Goal: Task Accomplishment & Management: Manage account settings

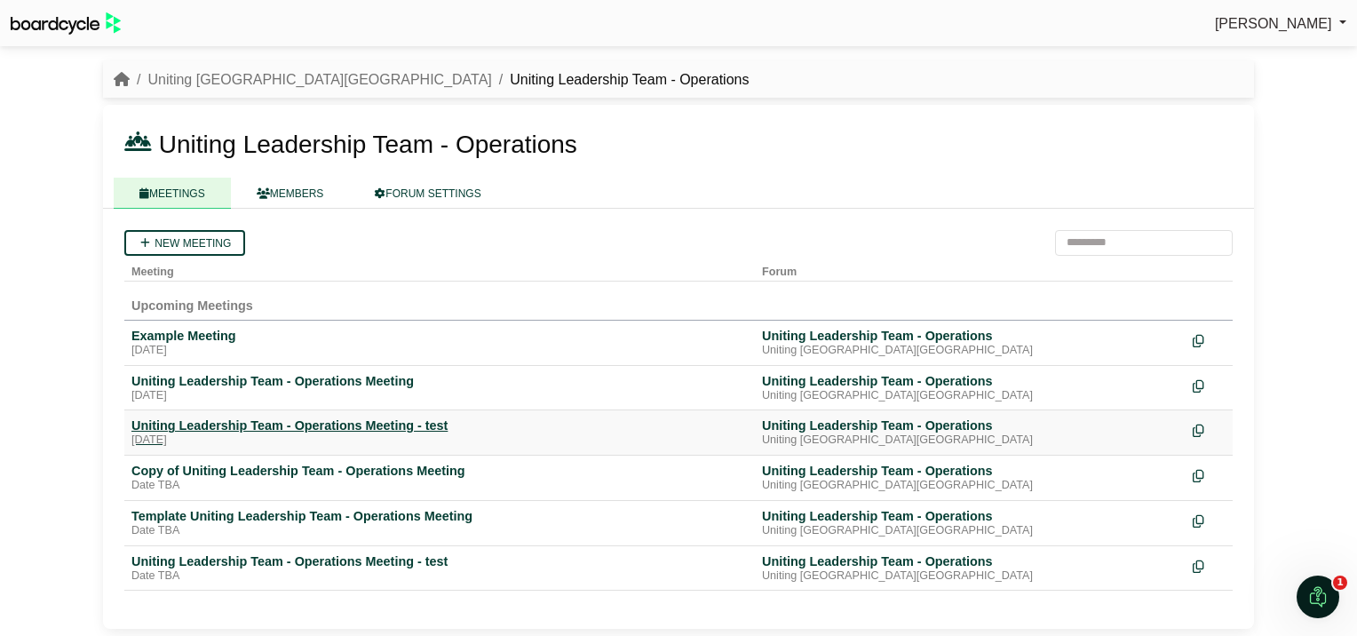
click at [356, 423] on div "Uniting Leadership Team - Operations Meeting - test" at bounding box center [439, 425] width 616 height 16
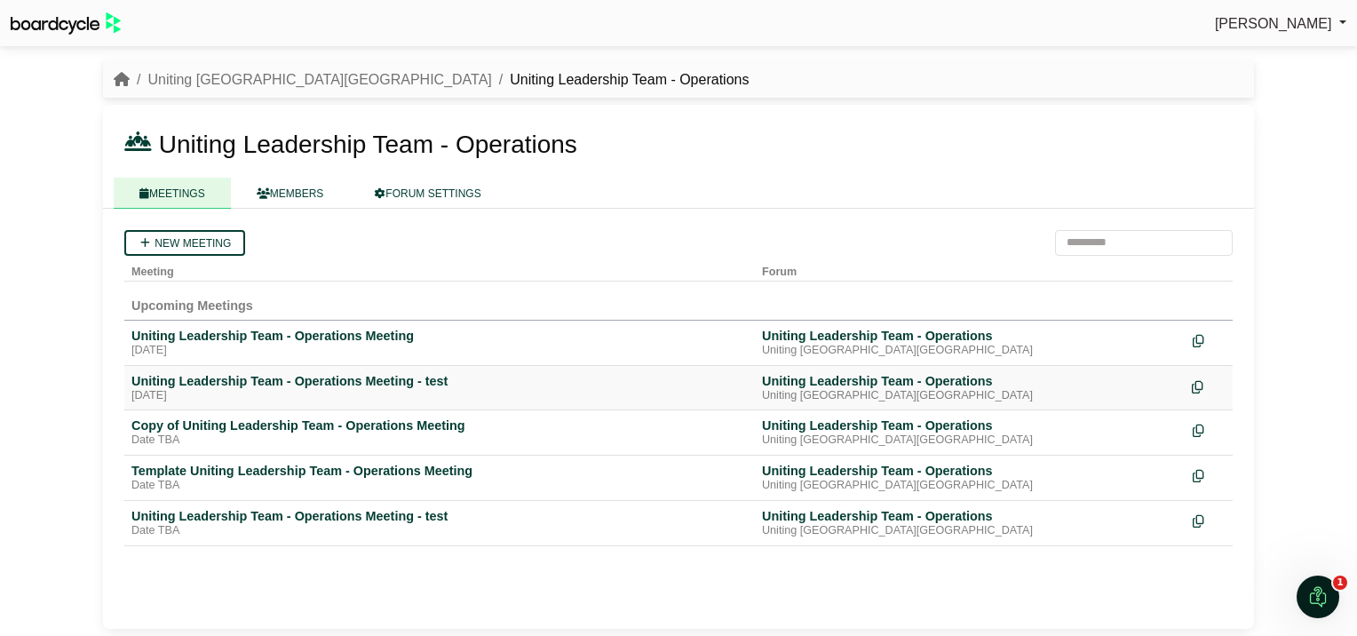
click at [1199, 381] on icon at bounding box center [1197, 387] width 12 height 12
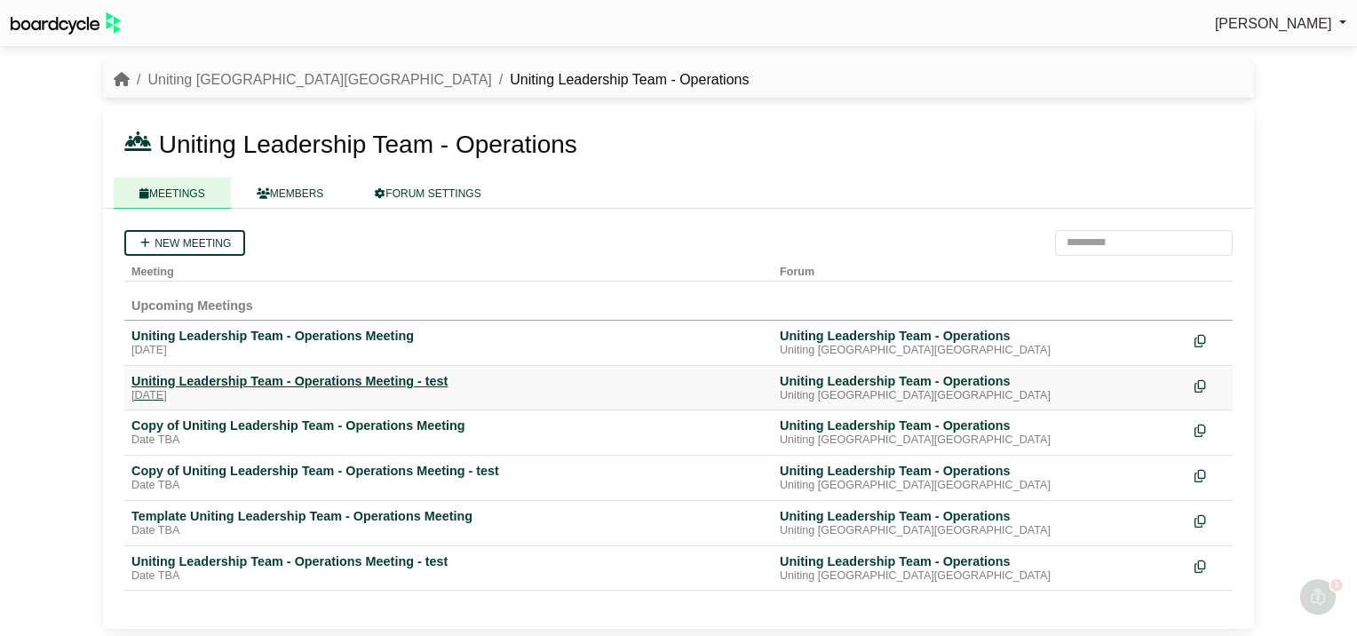
click at [376, 380] on div "Uniting Leadership Team - Operations Meeting - test" at bounding box center [448, 381] width 634 height 16
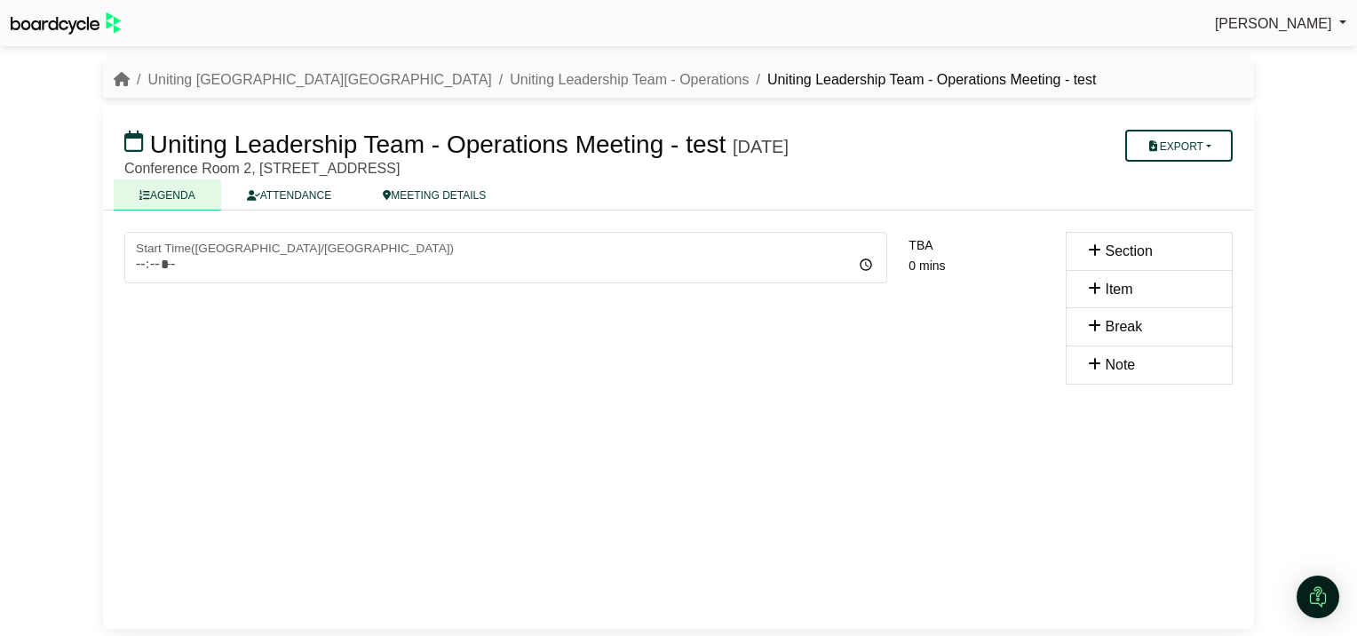
click at [582, 391] on div "Start Time ( [GEOGRAPHIC_DATA]/[GEOGRAPHIC_DATA] ) 09:00 10:00 11:00 12:00 13:0…" at bounding box center [678, 419] width 1151 height 418
click at [439, 195] on link "MEETING DETAILS" at bounding box center [434, 194] width 154 height 31
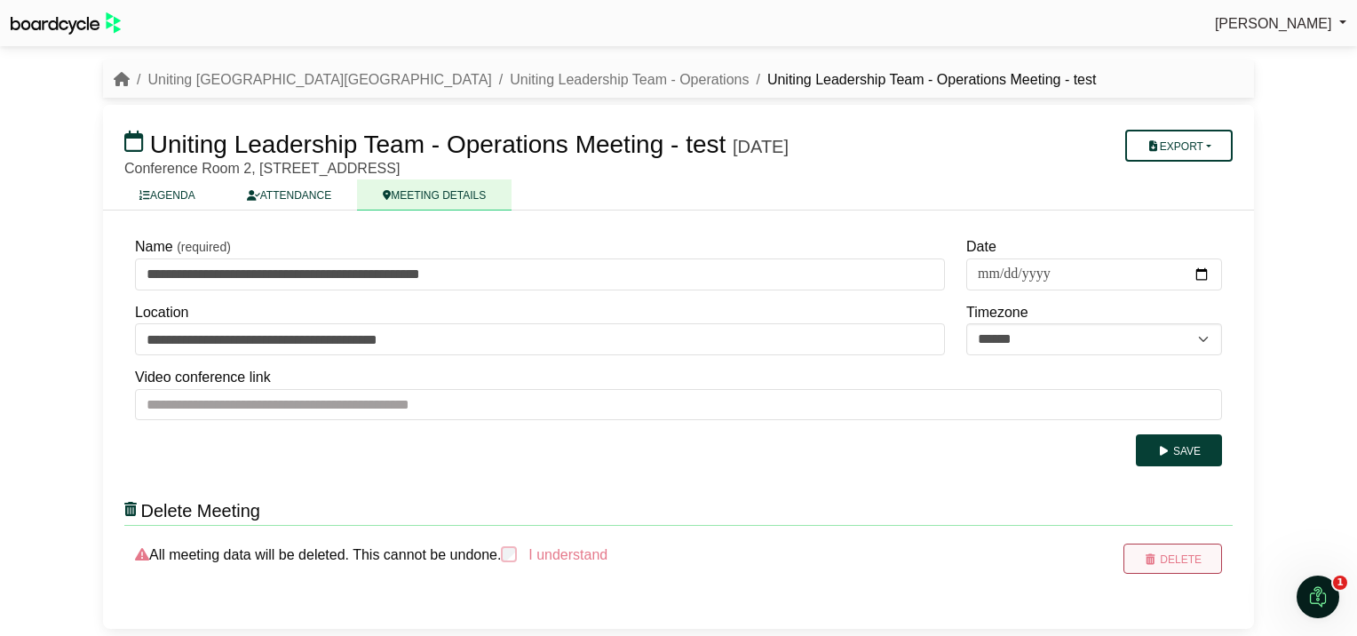
click at [1183, 554] on button "Delete" at bounding box center [1172, 558] width 99 height 30
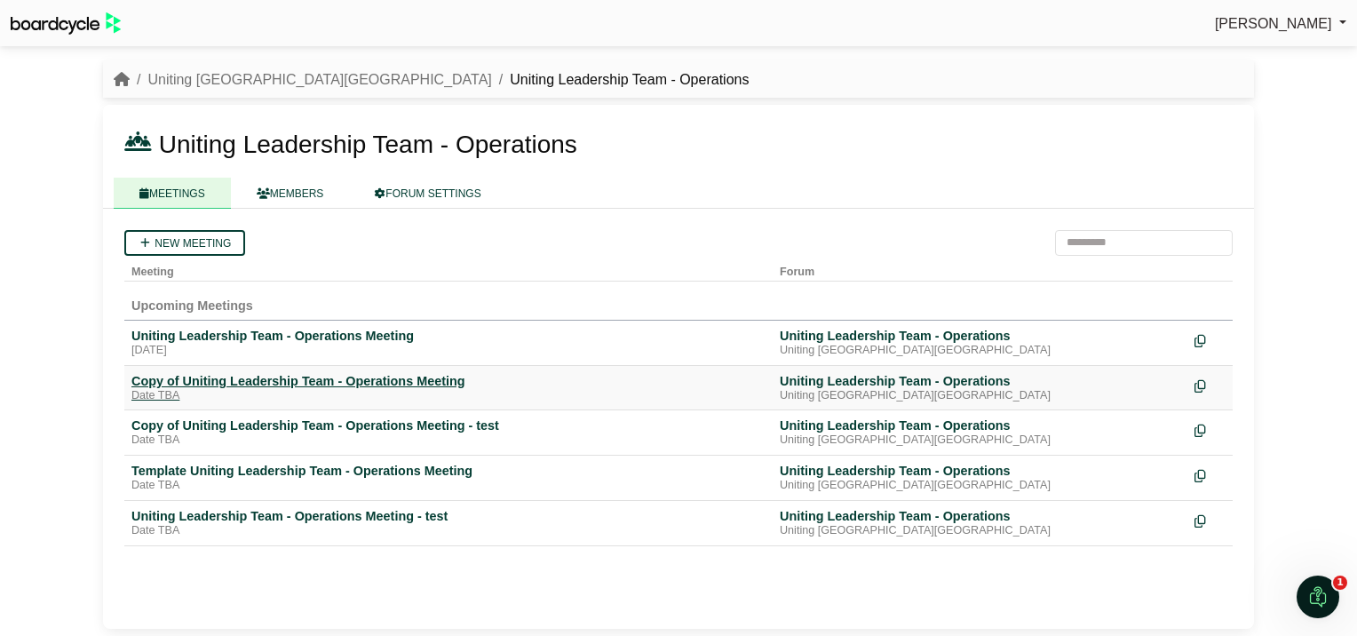
click at [355, 380] on div "Copy of Uniting Leadership Team - Operations Meeting" at bounding box center [448, 381] width 634 height 16
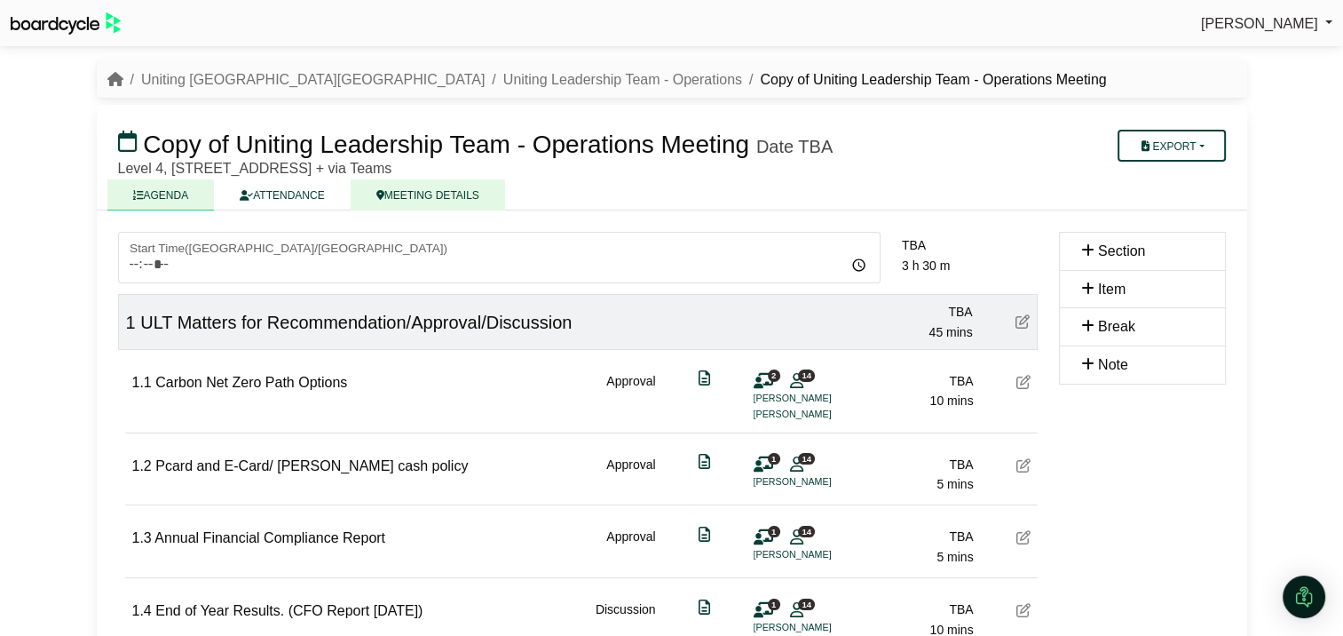
click at [443, 194] on link "MEETING DETAILS" at bounding box center [428, 194] width 154 height 31
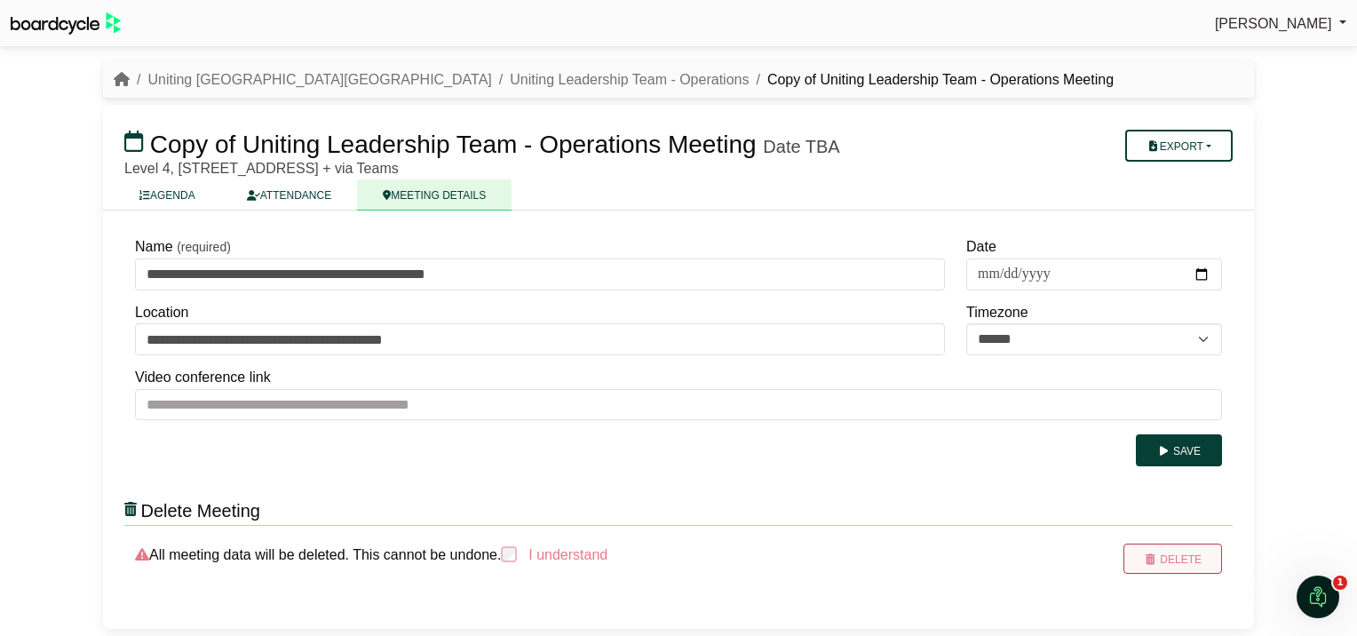
click at [1157, 554] on icon "submit" at bounding box center [1150, 559] width 13 height 11
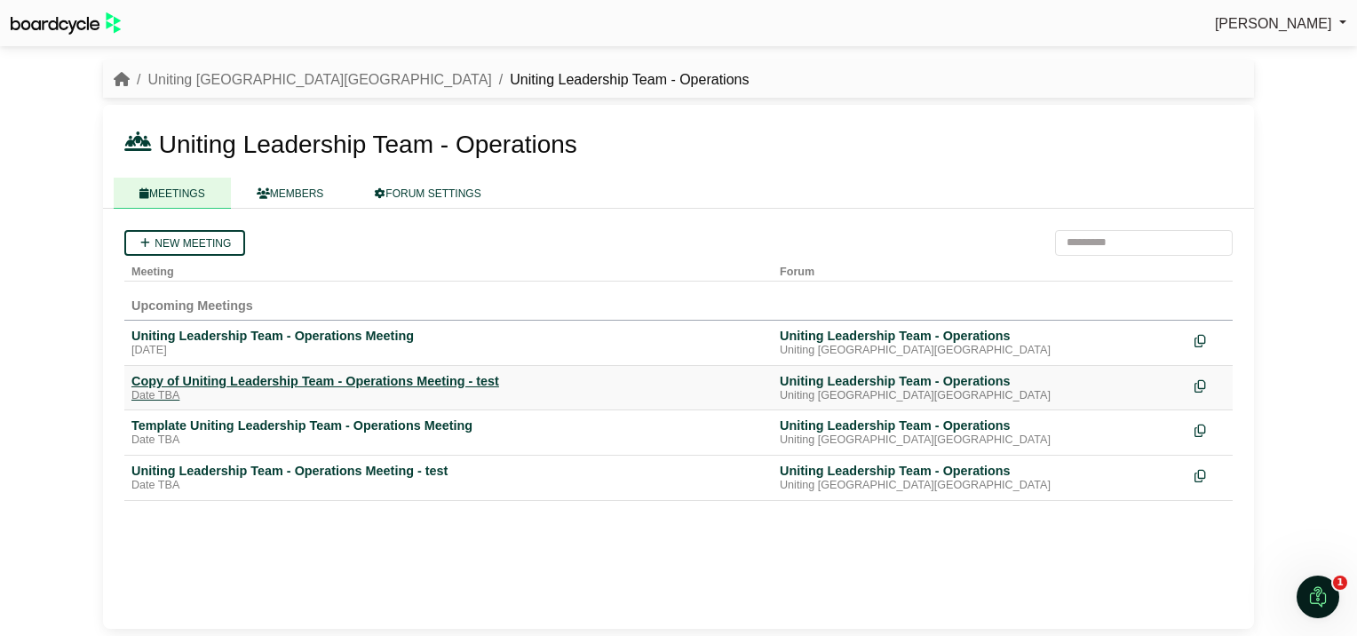
click at [163, 387] on div "Copy of Uniting Leadership Team - Operations Meeting - test" at bounding box center [448, 381] width 634 height 16
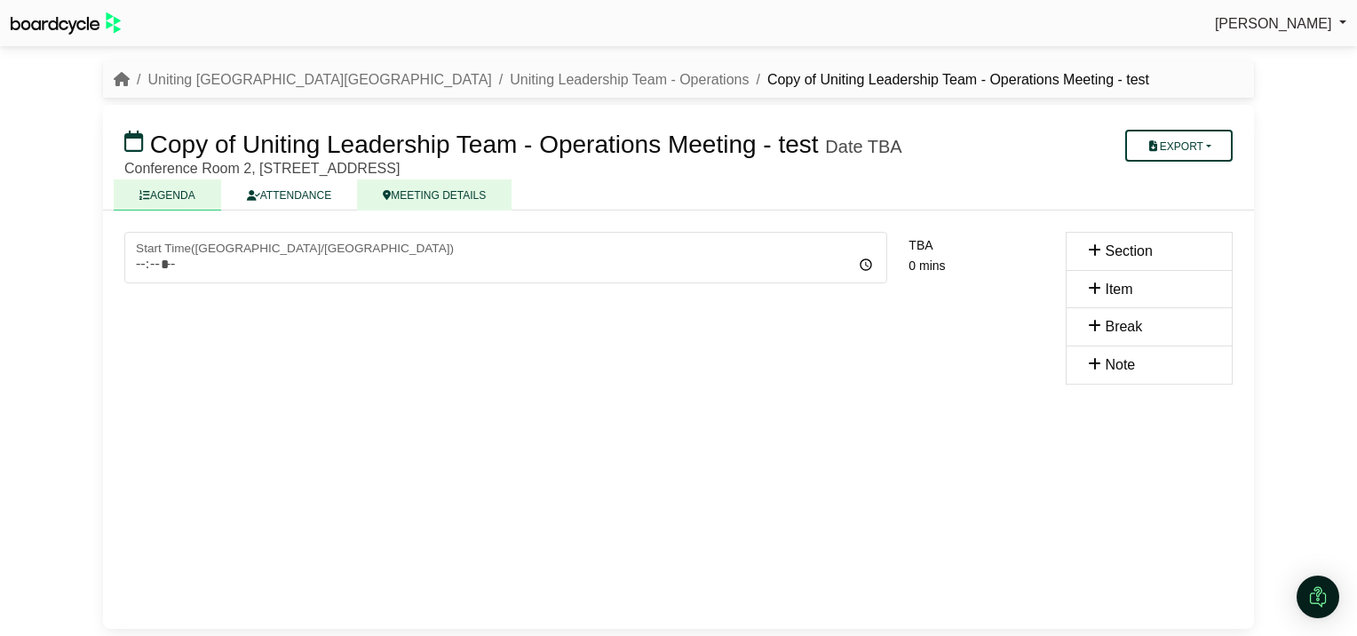
click at [417, 189] on link "MEETING DETAILS" at bounding box center [434, 194] width 154 height 31
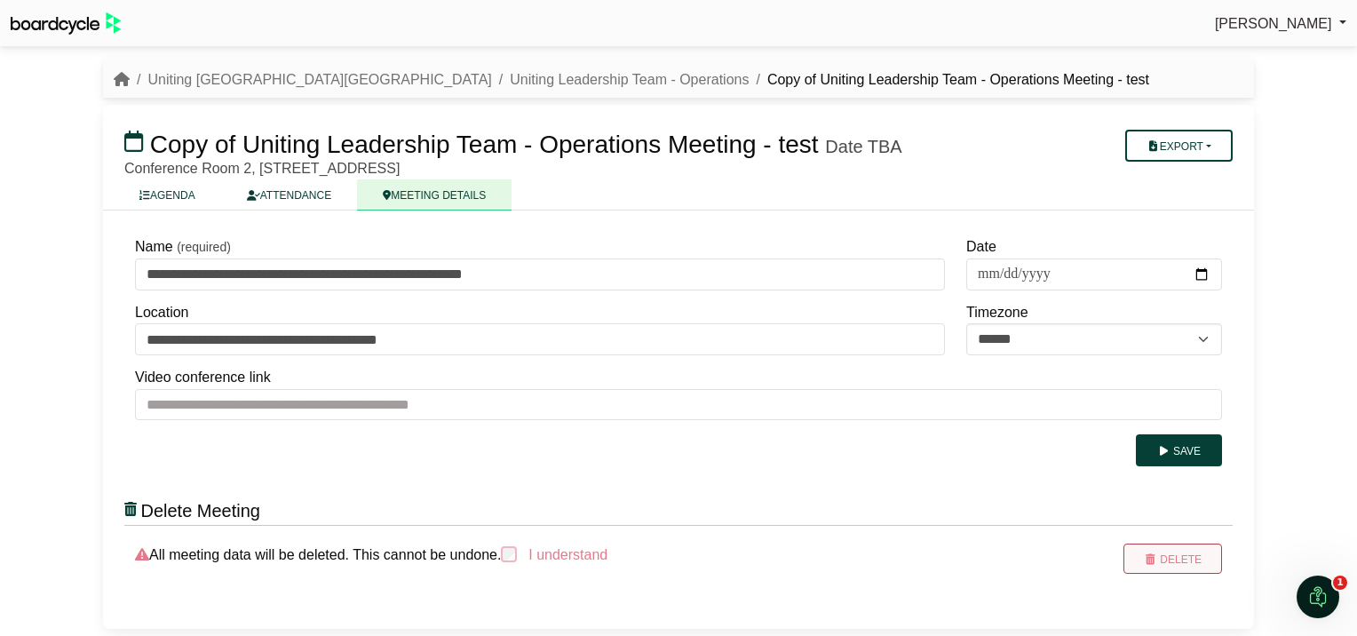
click at [1183, 558] on button "Delete" at bounding box center [1172, 558] width 99 height 30
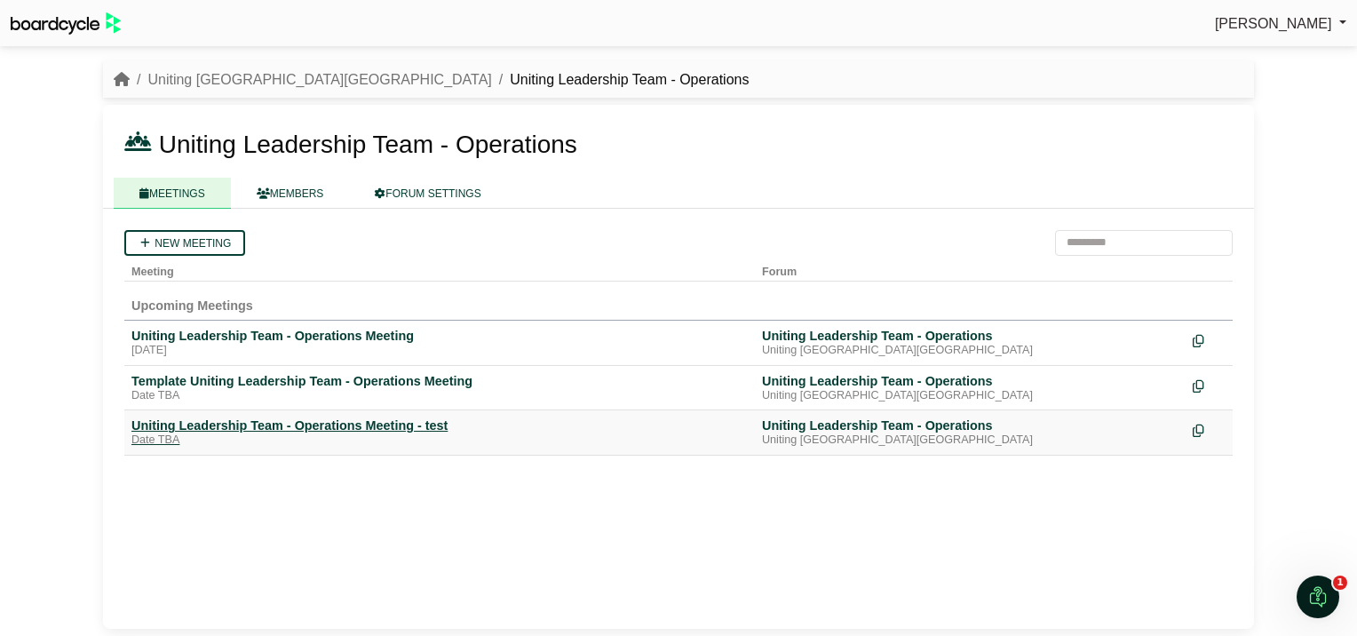
click at [249, 423] on div "Uniting Leadership Team - Operations Meeting - test" at bounding box center [439, 425] width 616 height 16
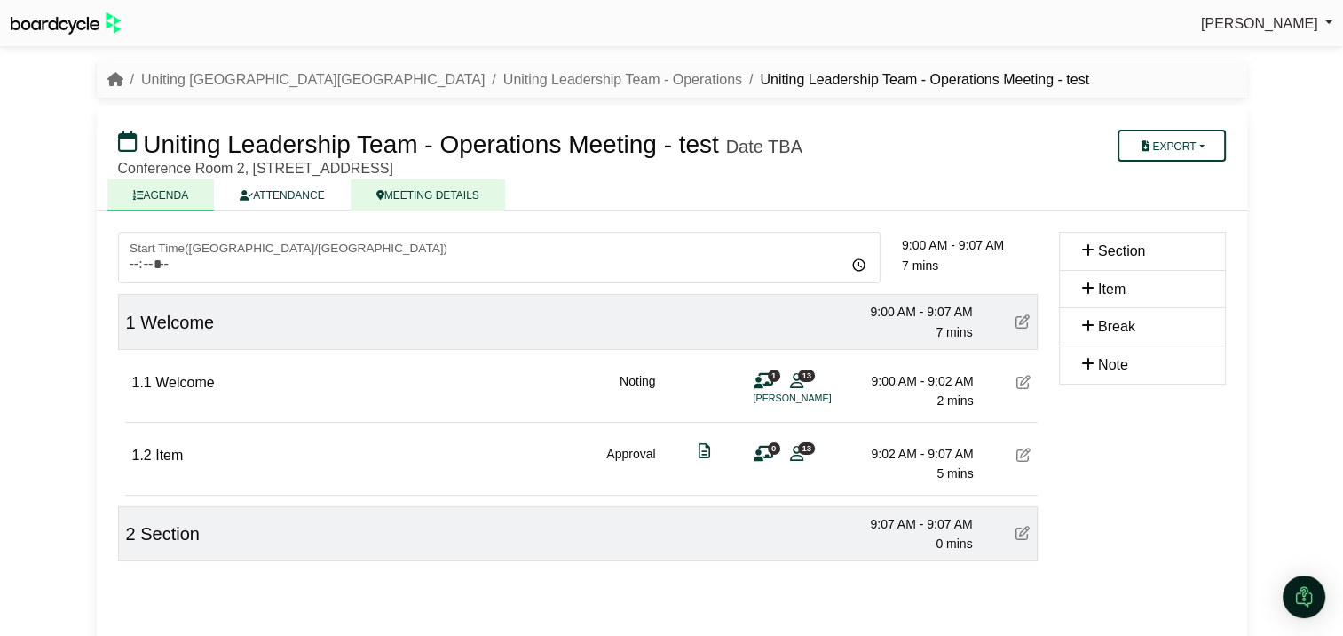
click at [439, 198] on link "MEETING DETAILS" at bounding box center [428, 194] width 154 height 31
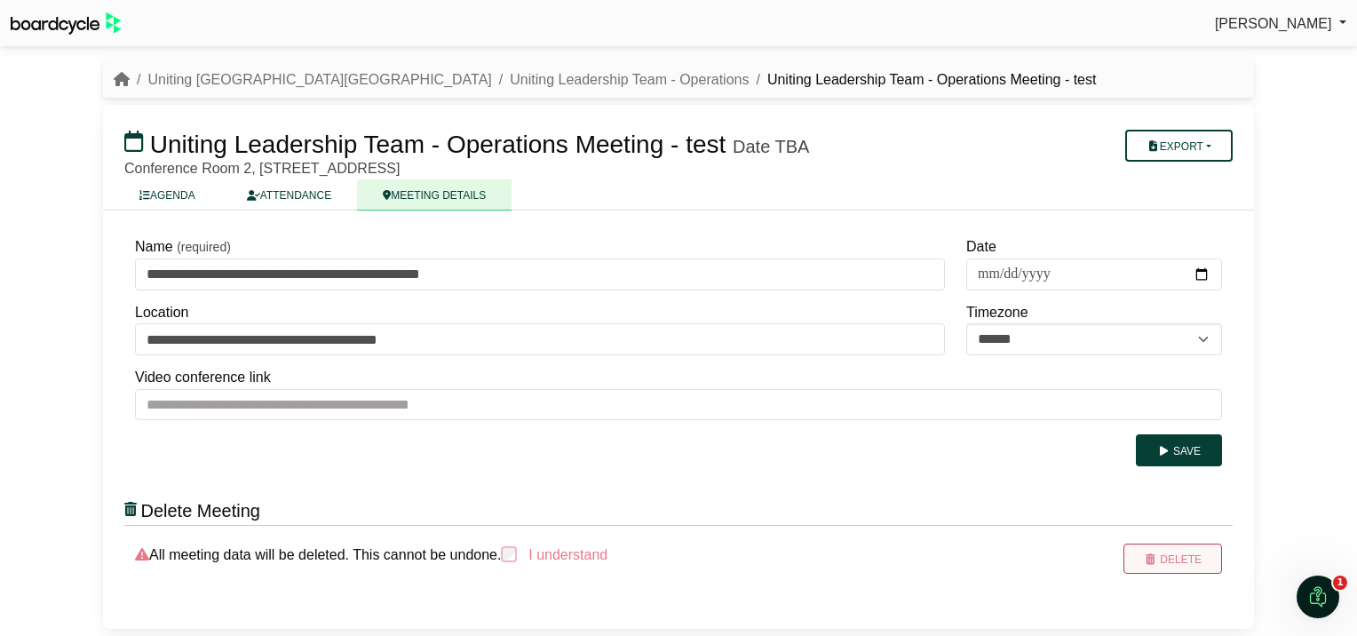
click at [1165, 554] on button "Delete" at bounding box center [1172, 558] width 99 height 30
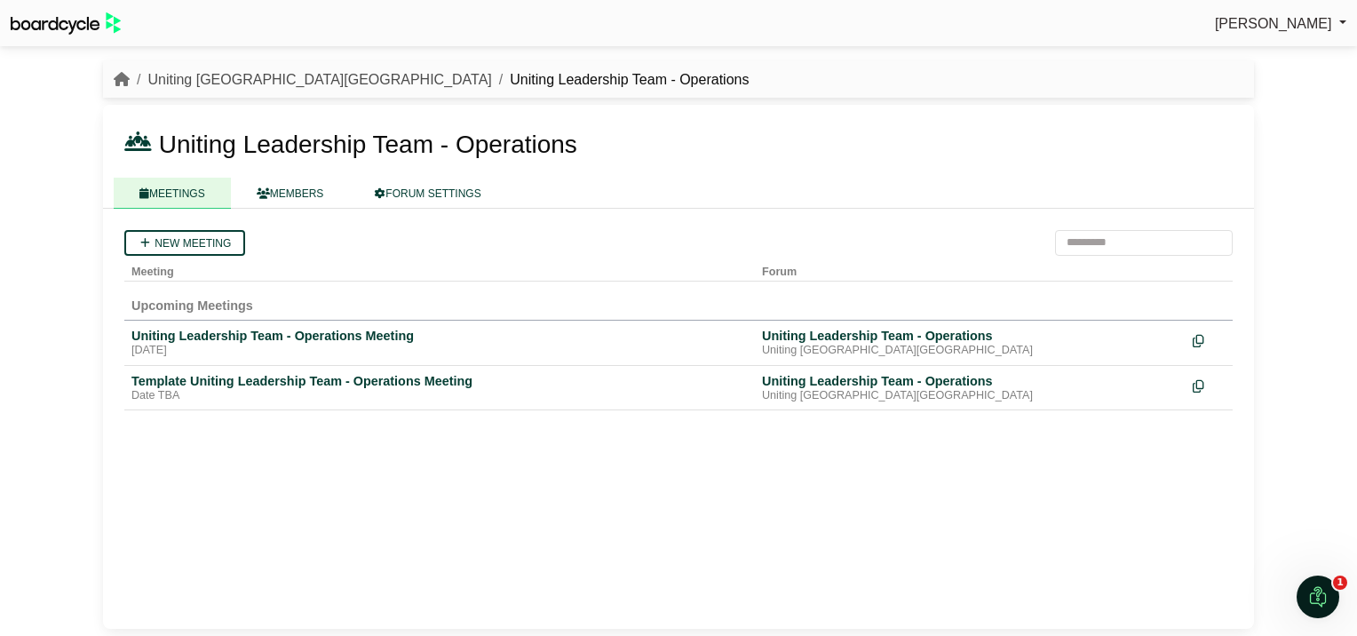
click at [205, 76] on link "Uniting [GEOGRAPHIC_DATA][GEOGRAPHIC_DATA]" at bounding box center [319, 79] width 344 height 15
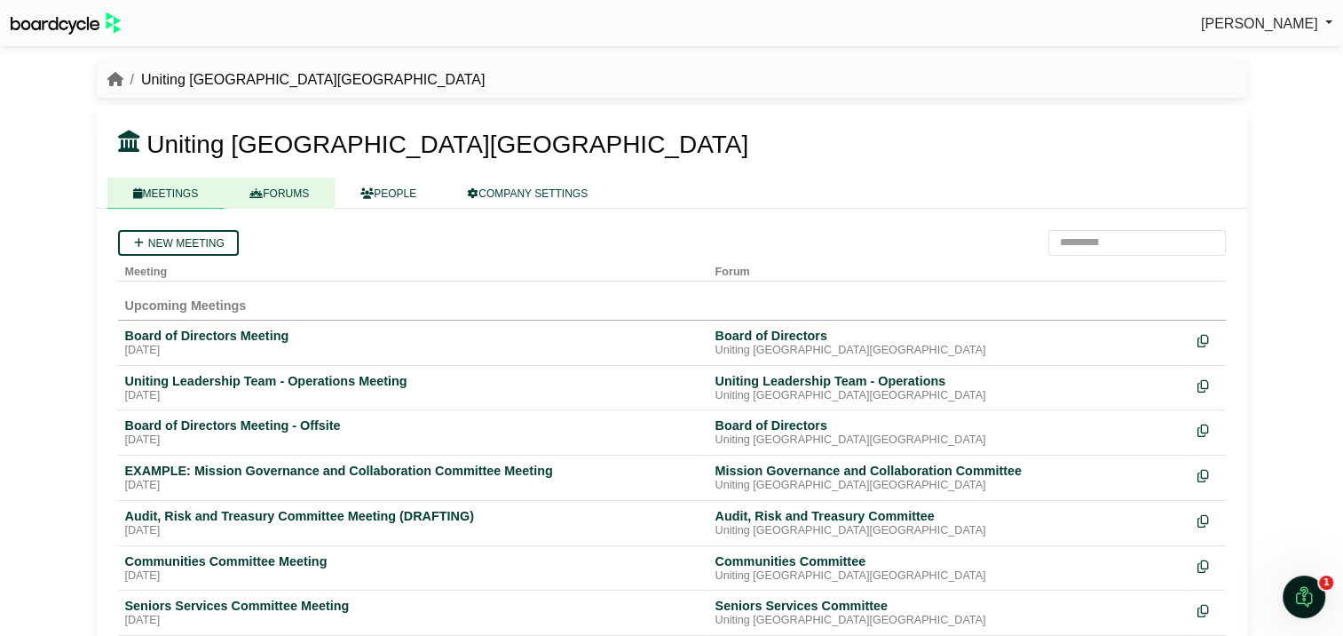
click at [298, 179] on div "Uniting NSW.ACT MEETINGS FORUMS PEOPLE COMPANY SETTINGS" at bounding box center [672, 157] width 1151 height 104
click at [297, 185] on link "FORUMS" at bounding box center [279, 193] width 111 height 31
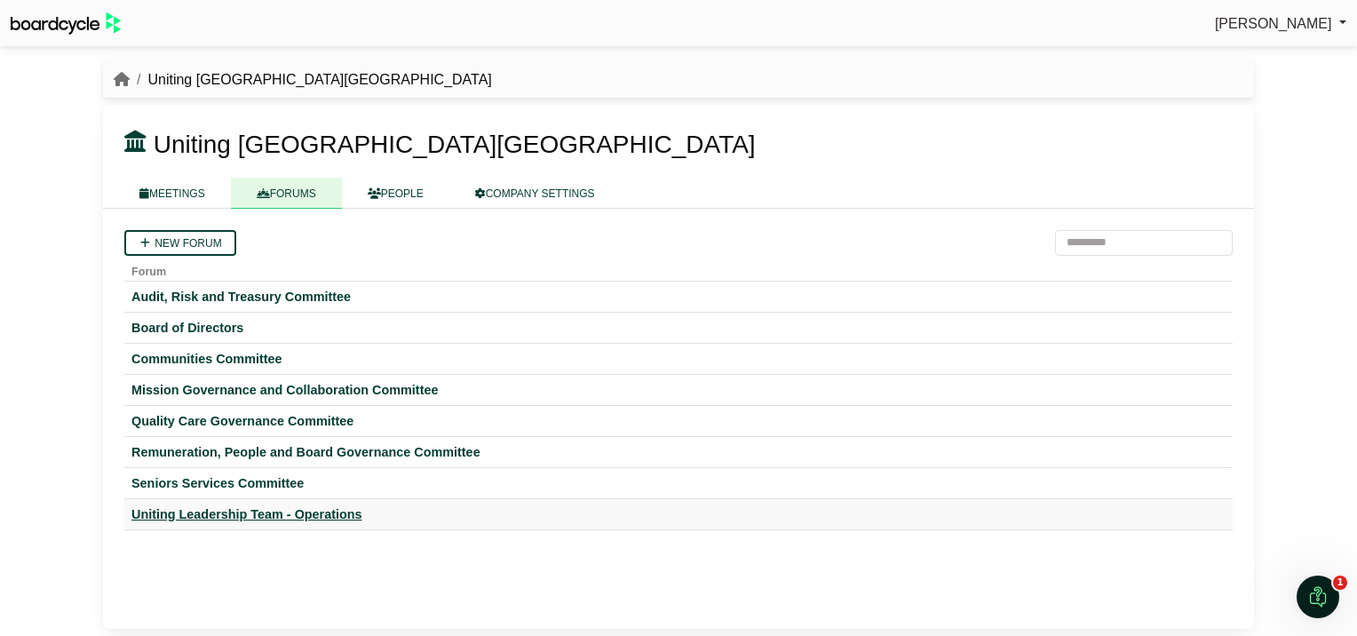
click at [300, 510] on div "Uniting Leadership Team - Operations" at bounding box center [678, 514] width 1094 height 16
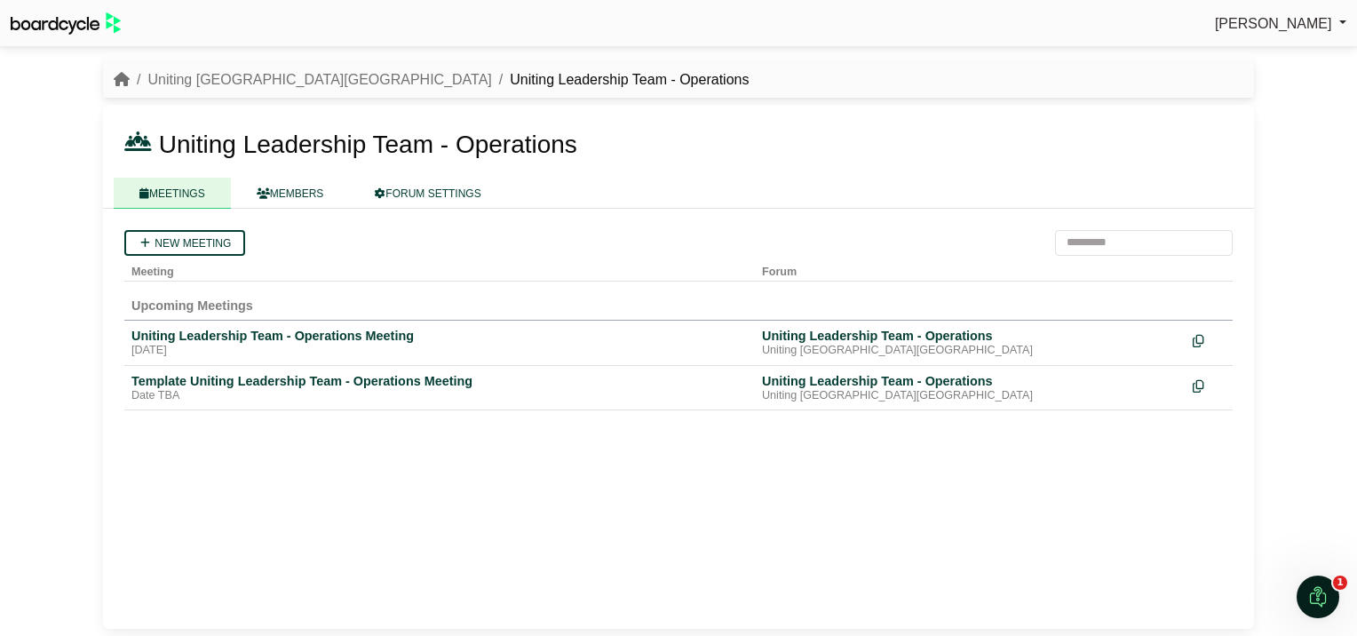
click at [448, 142] on span "Uniting Leadership Team - Operations" at bounding box center [368, 145] width 418 height 28
drag, startPoint x: 439, startPoint y: 144, endPoint x: 661, endPoint y: 139, distance: 221.1
click at [661, 139] on h3 "Uniting Leadership Team - Operations" at bounding box center [584, 143] width 941 height 34
click at [185, 188] on link "MEETINGS" at bounding box center [172, 193] width 117 height 31
click at [173, 189] on link "MEETINGS" at bounding box center [172, 193] width 117 height 31
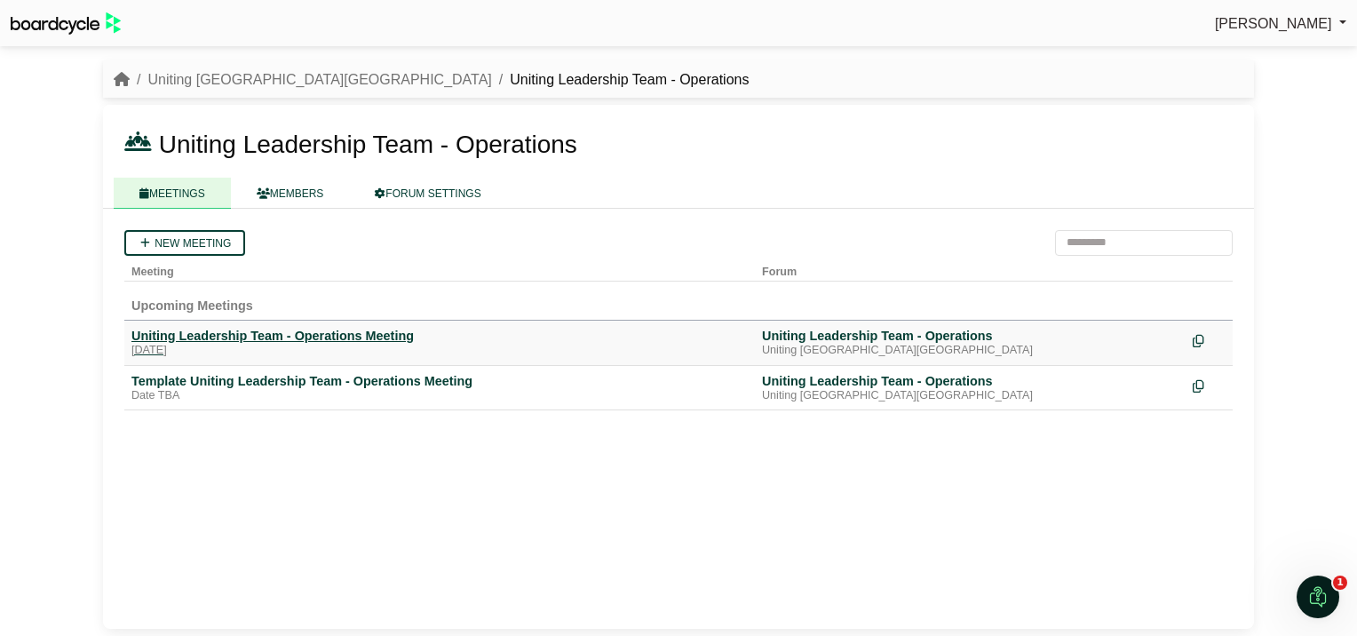
click at [202, 334] on div "Uniting Leadership Team - Operations Meeting" at bounding box center [439, 336] width 616 height 16
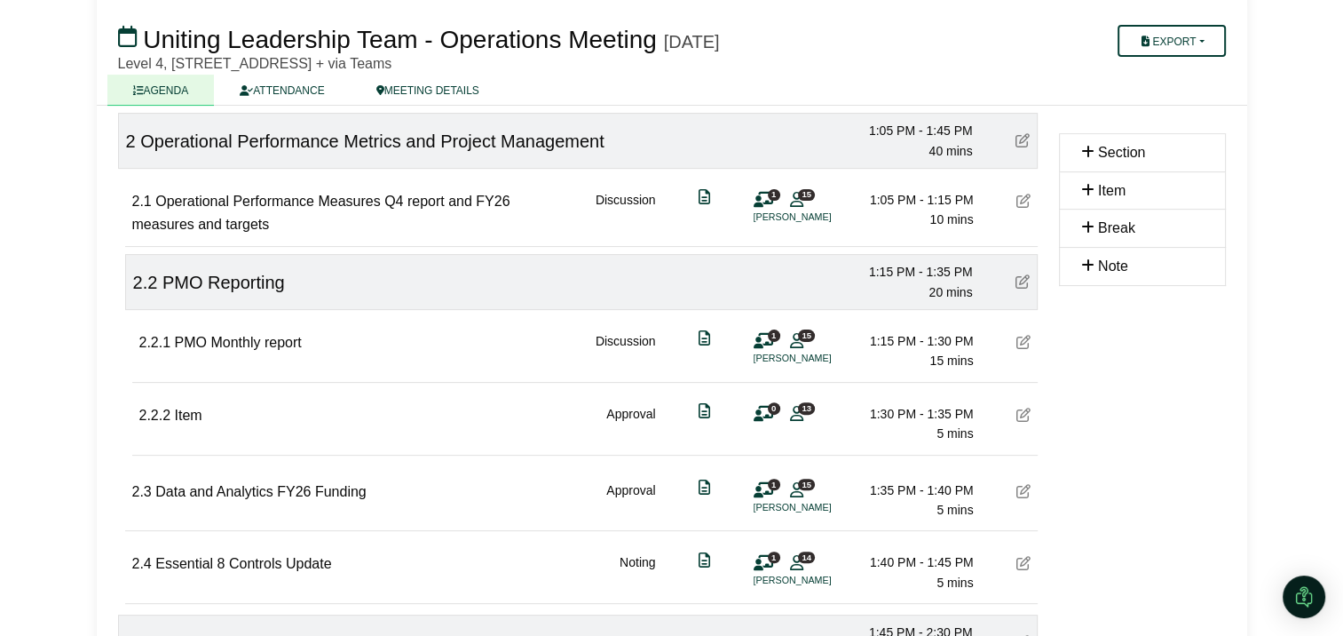
scroll to position [444, 0]
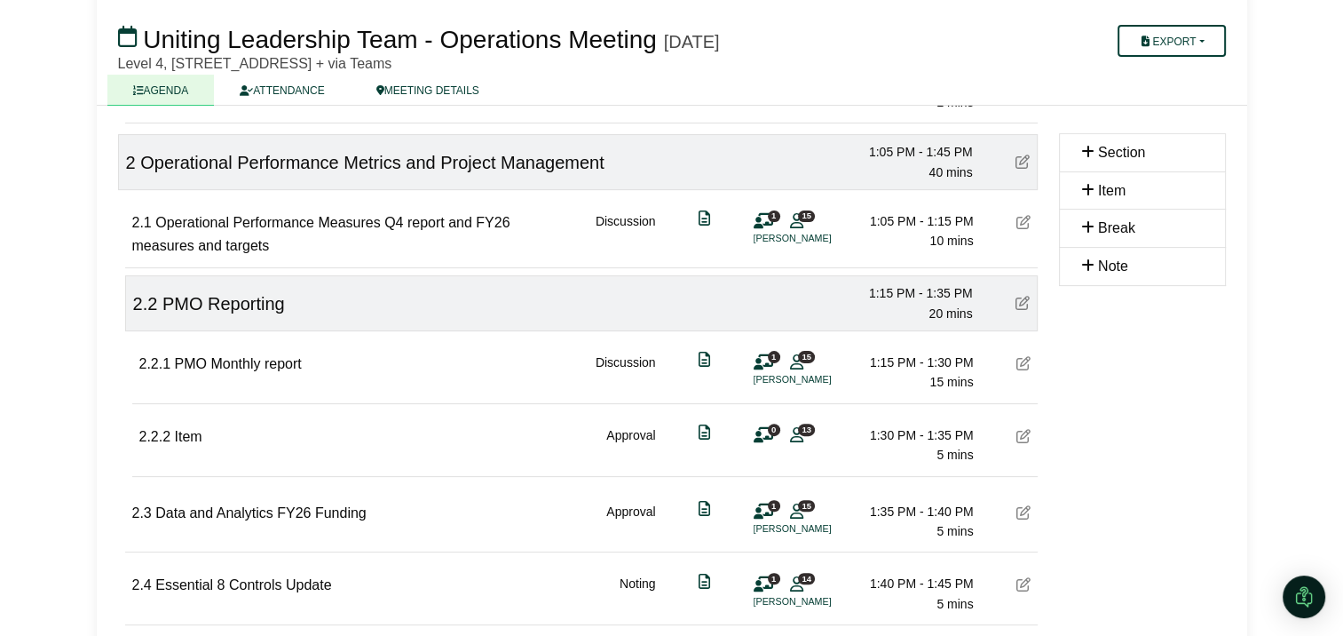
click at [1017, 297] on icon at bounding box center [1023, 303] width 14 height 14
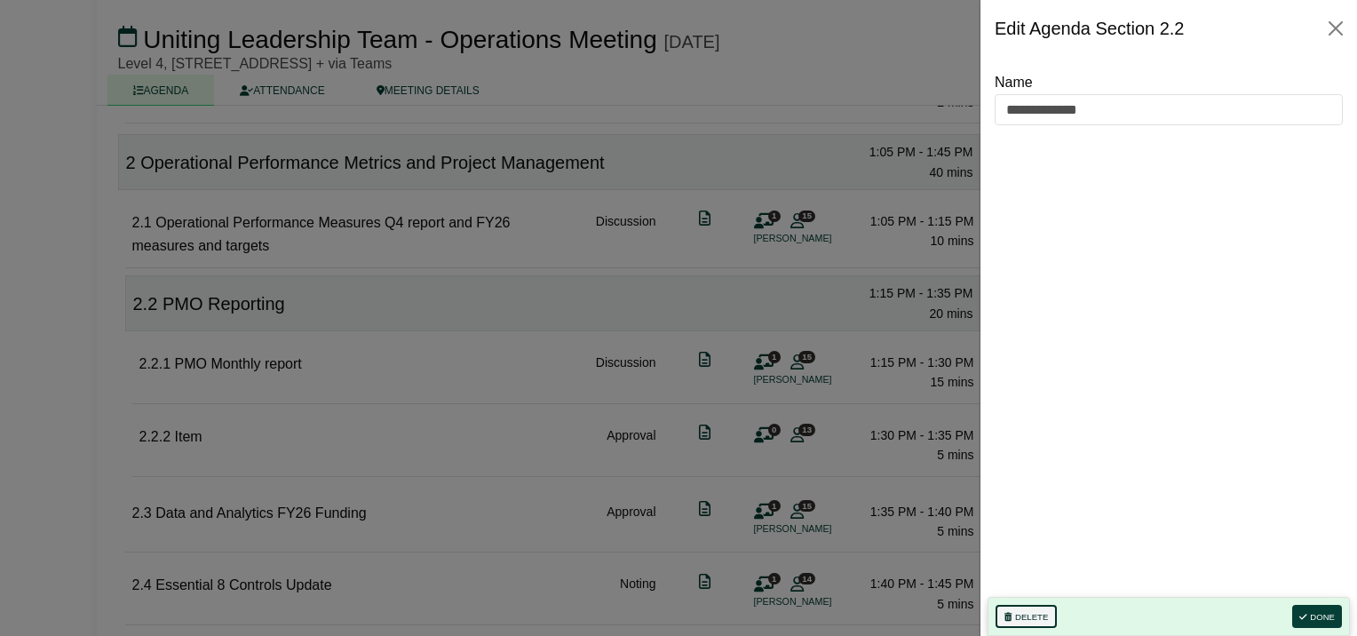
click at [1027, 614] on button "Delete" at bounding box center [1025, 616] width 61 height 23
click at [1311, 613] on button "Done" at bounding box center [1317, 616] width 50 height 23
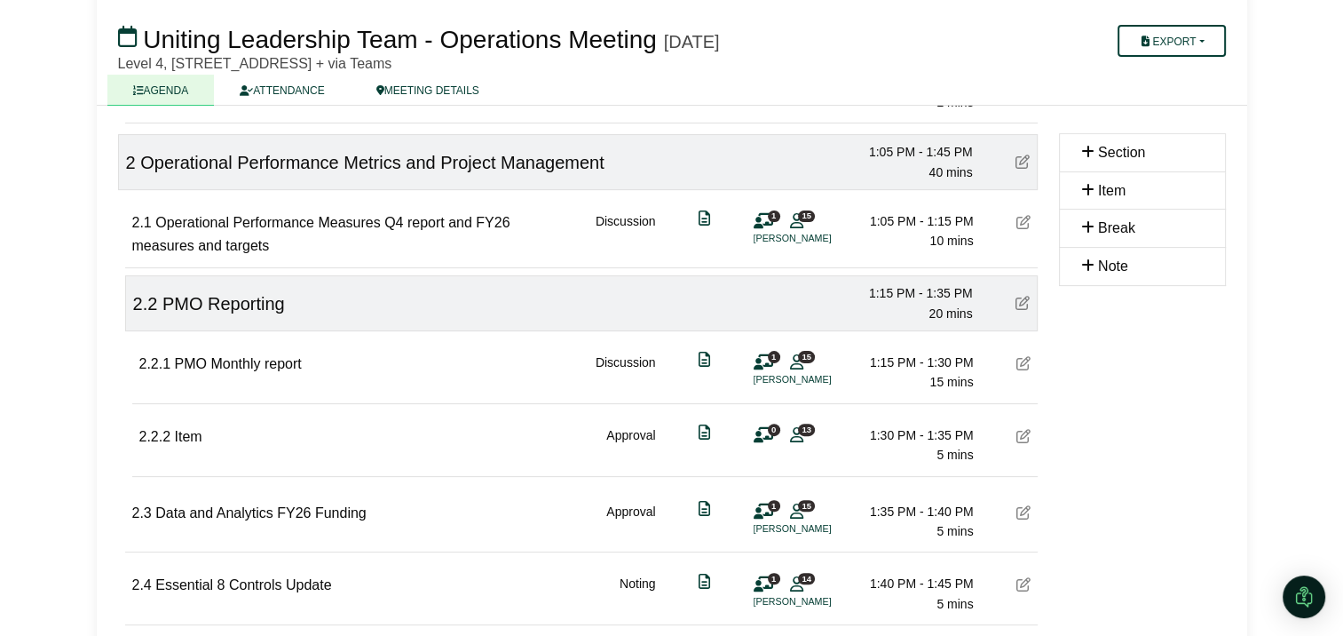
click at [1025, 302] on icon at bounding box center [1023, 303] width 14 height 14
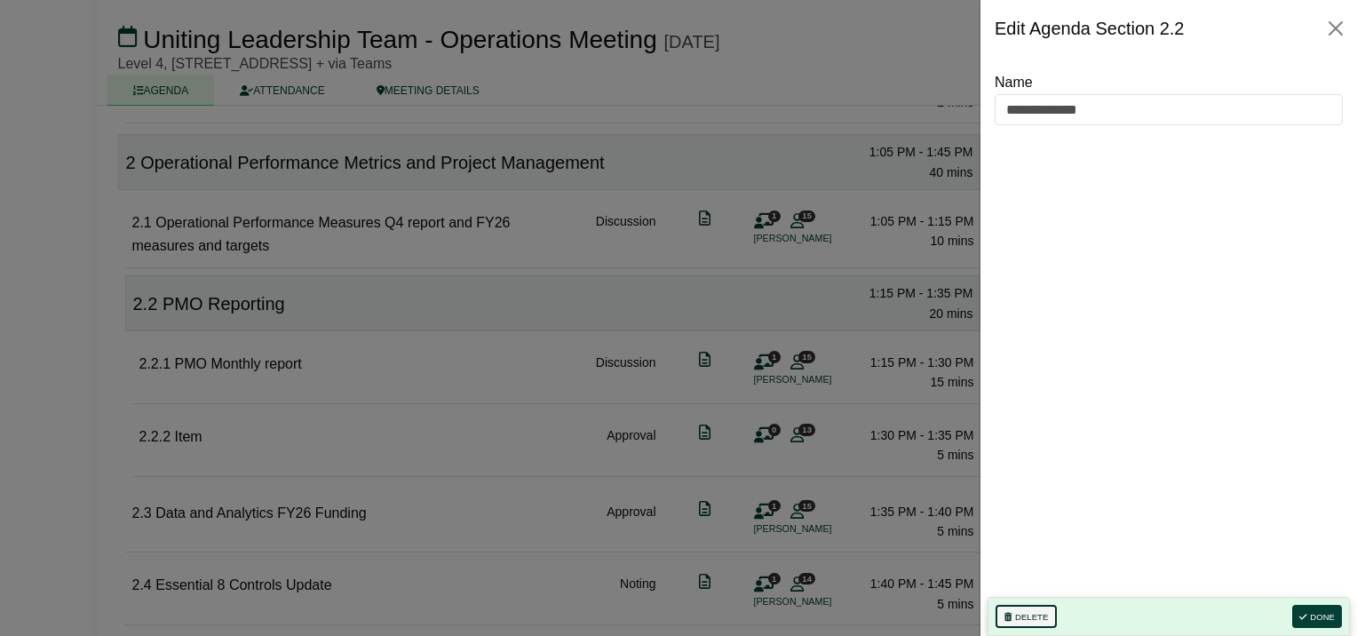
click at [1019, 613] on button "Delete" at bounding box center [1025, 616] width 61 height 23
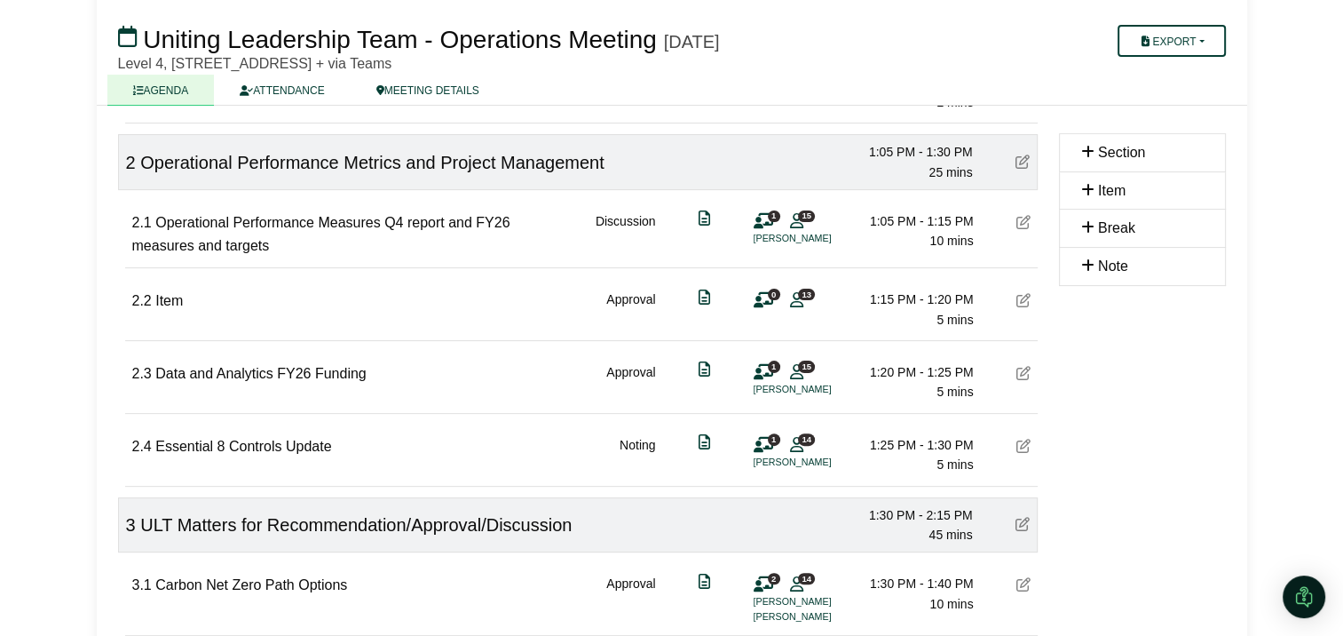
click at [1026, 302] on icon at bounding box center [1024, 300] width 14 height 14
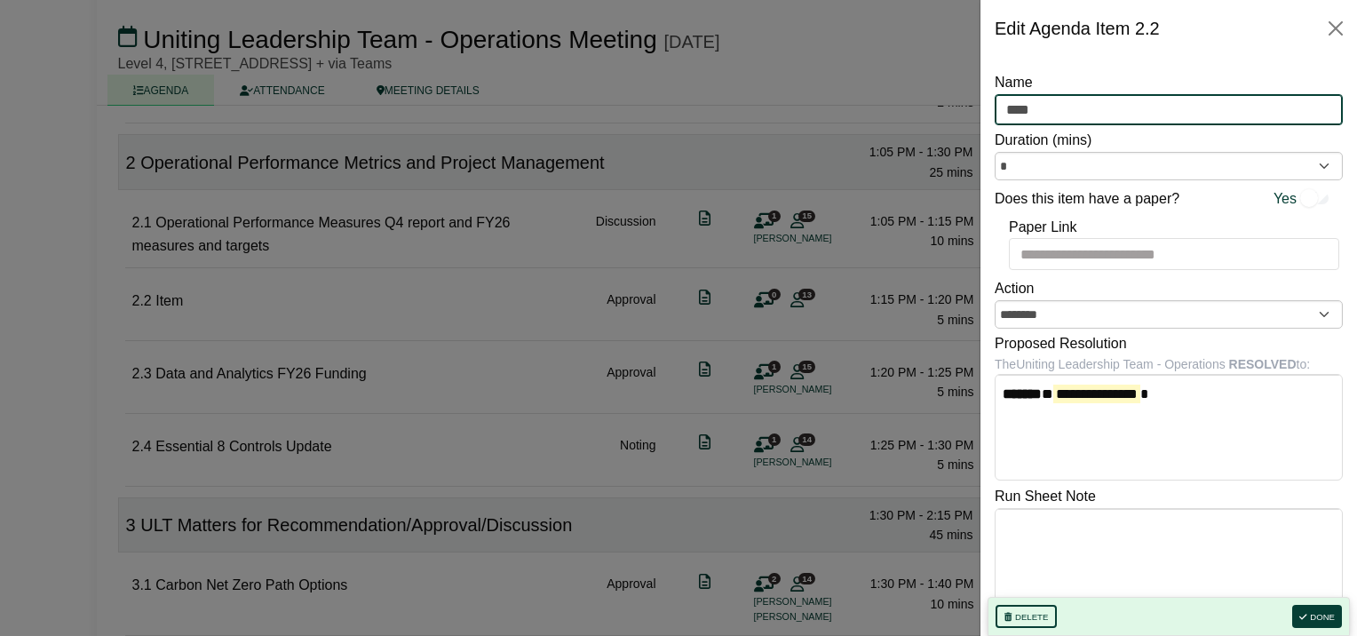
drag, startPoint x: 1030, startPoint y: 107, endPoint x: 964, endPoint y: 105, distance: 65.8
type input "**********"
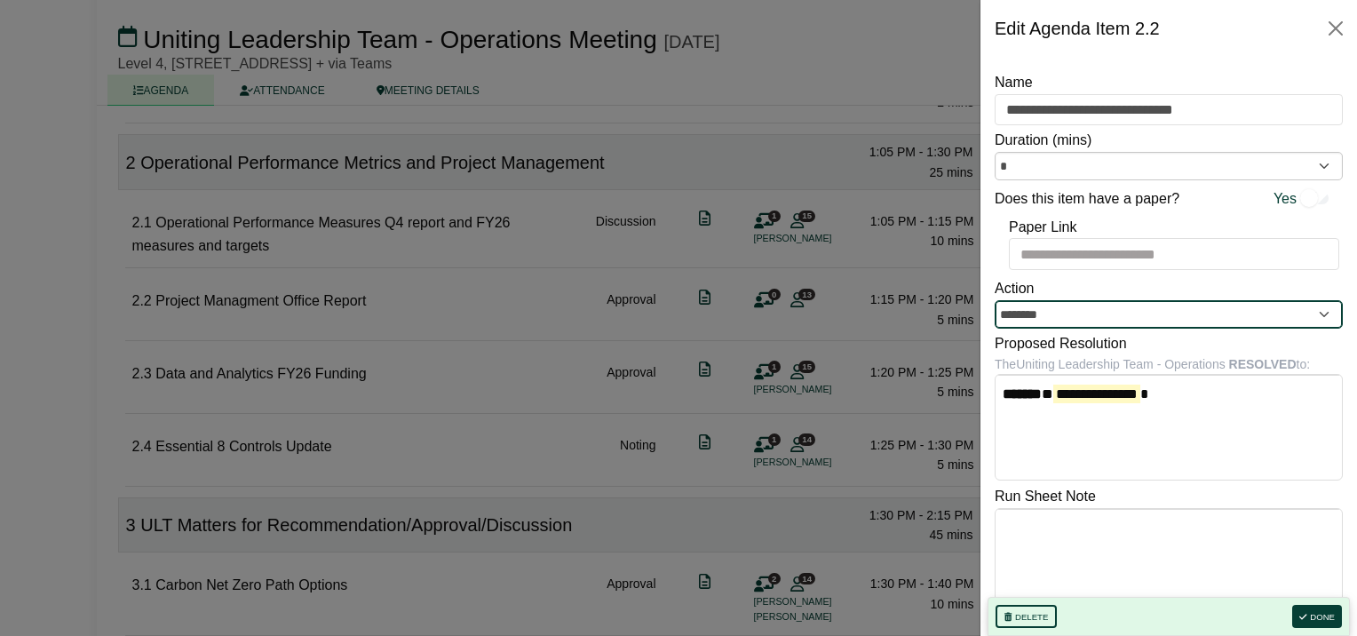
click at [1112, 318] on input "********" at bounding box center [1168, 314] width 348 height 28
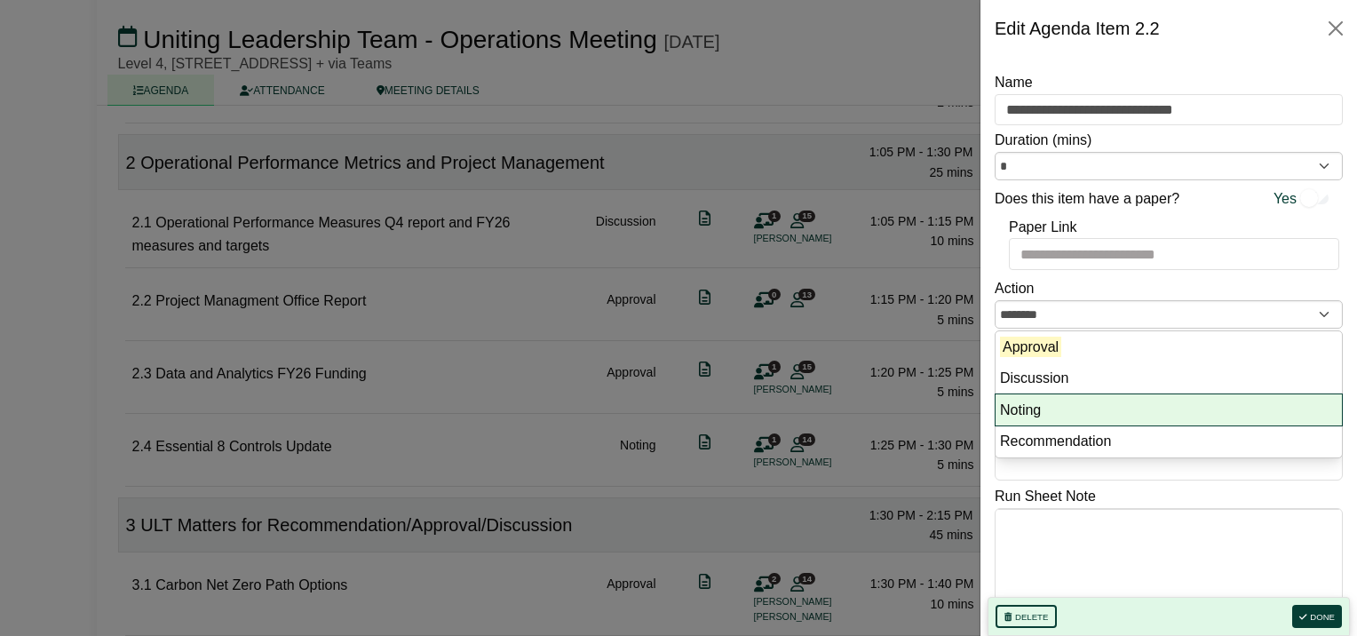
click at [1064, 408] on li "Noting" at bounding box center [1168, 410] width 346 height 32
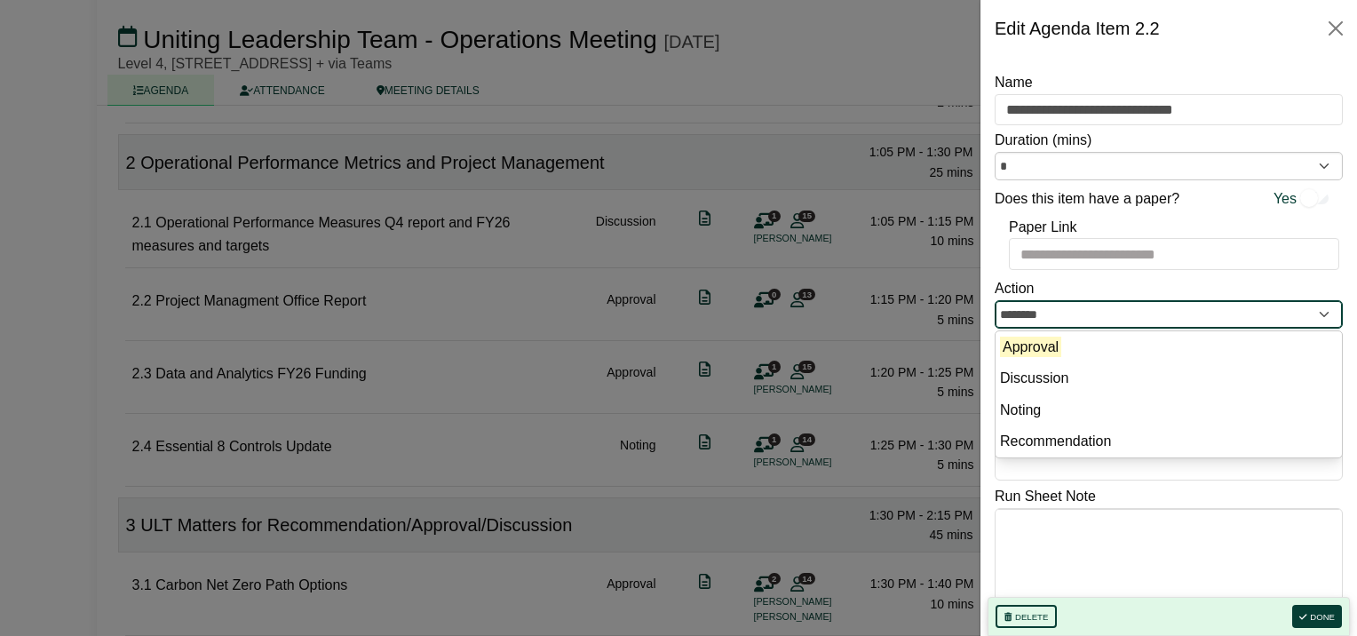
type input "******"
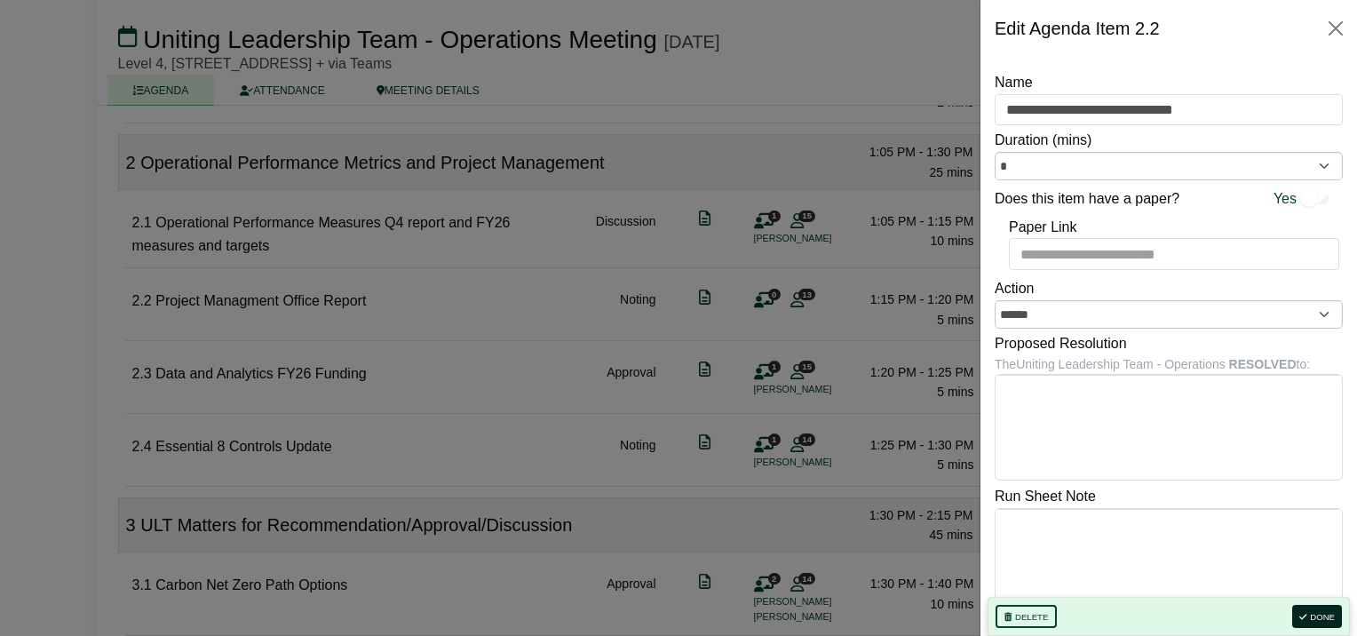
click at [1322, 607] on button "Done" at bounding box center [1317, 616] width 50 height 23
